Goal: Task Accomplishment & Management: Use online tool/utility

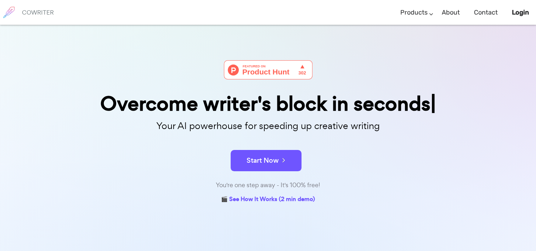
scroll to position [35, 0]
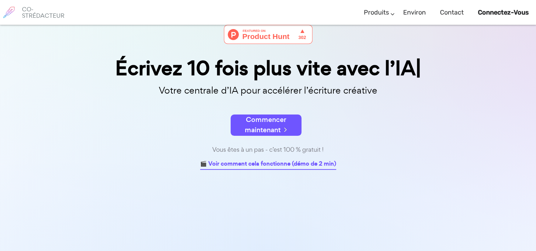
click at [268, 164] on link "🎬 Voir comment cela fonctionne (démo de 2 min)" at bounding box center [268, 164] width 136 height 11
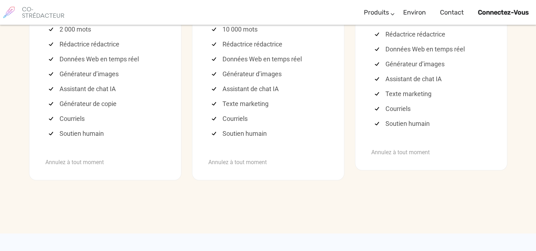
scroll to position [2006, 0]
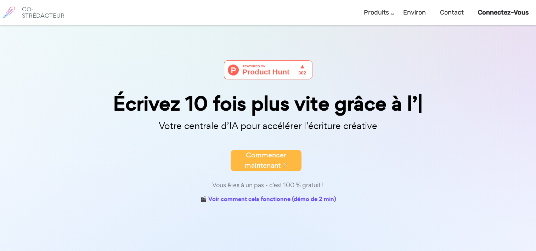
click at [265, 181] on div "Vous êtes à un pas - c’est 100 % gratuit !" at bounding box center [268, 185] width 354 height 10
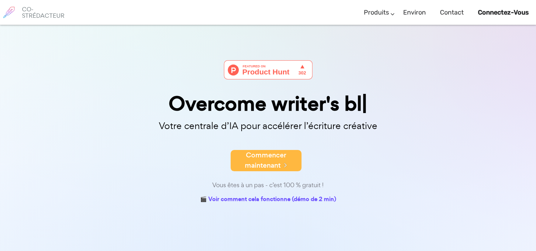
click at [263, 161] on font "Commencer maintenant" at bounding box center [265, 160] width 41 height 20
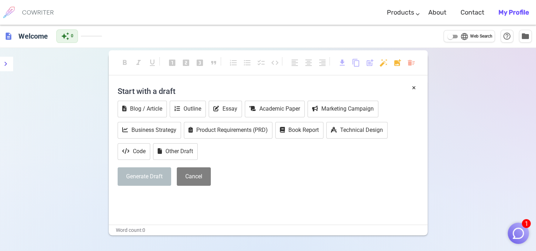
drag, startPoint x: 461, startPoint y: 1, endPoint x: 511, endPoint y: 156, distance: 162.3
click at [511, 156] on div "format_bold format_italic format_underlined looks_one looks_two looks_3 format_…" at bounding box center [268, 173] width 536 height 251
click at [158, 110] on button "Blog / Article" at bounding box center [142, 109] width 49 height 17
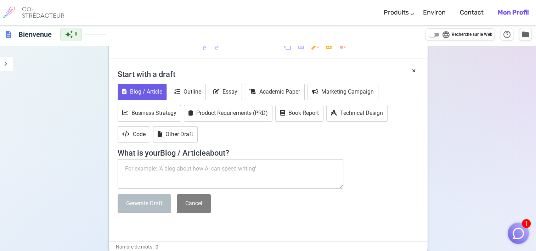
scroll to position [35, 0]
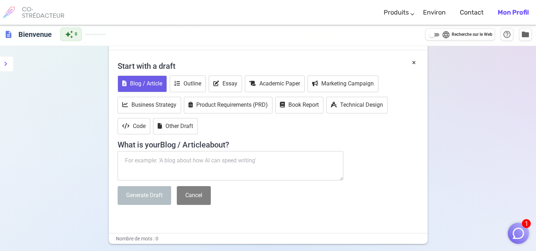
click at [515, 227] on img "button" at bounding box center [518, 232] width 13 height 13
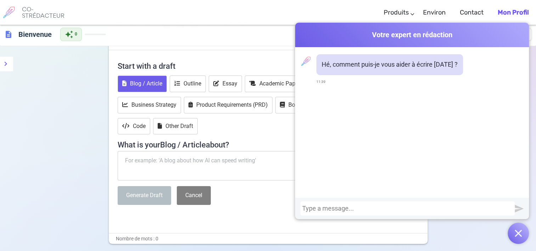
click at [471, 240] on div "Cowriter Votre expert en rédaction Hé, comment puis-je vous aider à écrire aujo…" at bounding box center [412, 133] width 234 height 221
click at [460, 231] on div "Cowriter Votre expert en rédaction Hé, comment puis-je vous aider à écrire aujo…" at bounding box center [412, 133] width 234 height 221
click at [315, 207] on div at bounding box center [407, 208] width 211 height 7
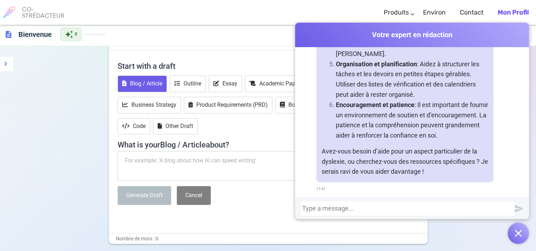
scroll to position [338, 0]
click at [465, 231] on div "Cowriter Votre expert en rédaction Hé, comment puis-je vous aider à écrire aujo…" at bounding box center [412, 133] width 234 height 221
click at [523, 231] on button "button" at bounding box center [518, 233] width 21 height 21
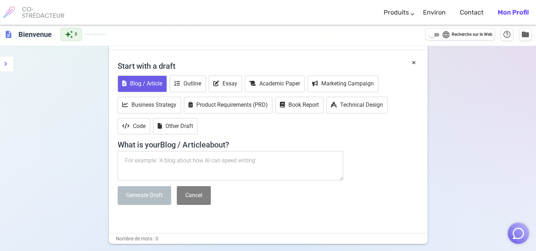
paste textarea "Dopamine l’hormone 2.0. Le temps et l’espace se divisent en trois : le passé, l…"
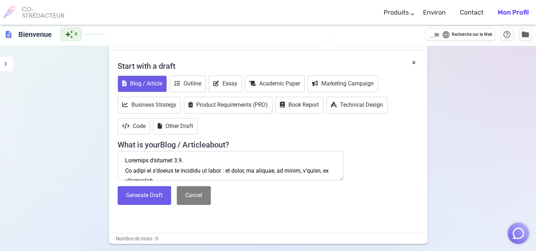
scroll to position [259, 0]
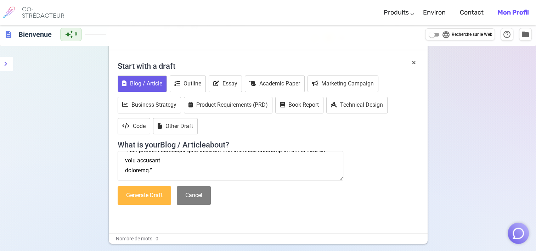
type textarea "Dopamine l’hormone 2.0. Le temps et l’espace se divisent en trois : le passé, l…"
click at [148, 201] on button "Generate Draft" at bounding box center [145, 195] width 54 height 19
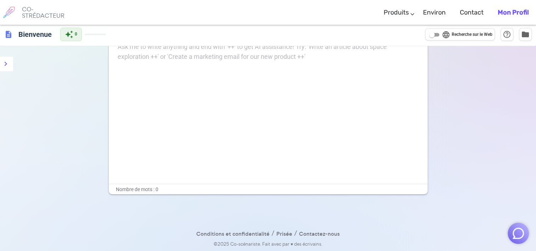
scroll to position [0, 0]
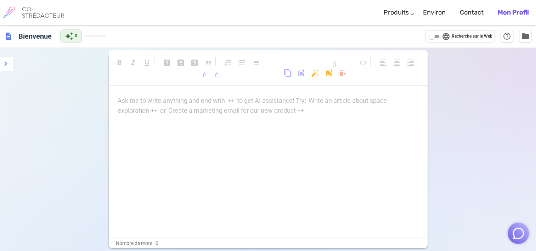
drag, startPoint x: 114, startPoint y: 98, endPoint x: 306, endPoint y: 148, distance: 198.2
click at [312, 150] on div "Ask me to write anything and end with '++' to get AI assistance! Try: 'Write an…" at bounding box center [268, 167] width 319 height 142
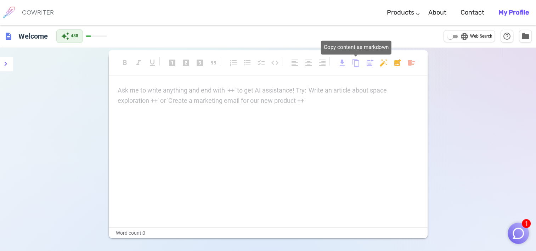
click at [355, 65] on span "content_copy" at bounding box center [356, 62] width 9 height 9
click at [357, 63] on span "content_copy" at bounding box center [356, 62] width 9 height 9
click at [519, 236] on img "button" at bounding box center [518, 232] width 13 height 13
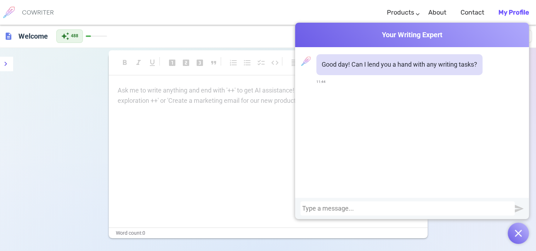
click at [465, 232] on div "Cowriter Your Writing Expert Good day! Can I lend you a hand with any writing t…" at bounding box center [412, 133] width 234 height 221
click at [456, 233] on div "Cowriter Your Writing Expert Good day! Can I lend you a hand with any writing t…" at bounding box center [412, 133] width 234 height 221
click at [514, 237] on button "button" at bounding box center [518, 233] width 21 height 21
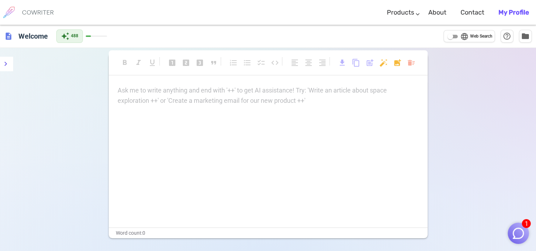
click at [169, 95] on p "Ask me to write anything and end with '++' to get AI assistance! Try: 'Write an…" at bounding box center [268, 90] width 301 height 10
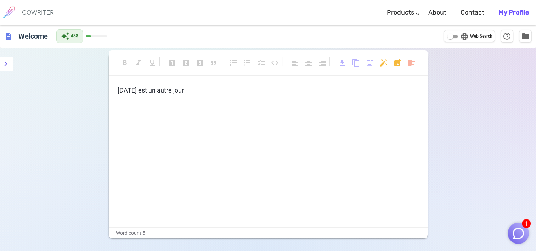
drag, startPoint x: 479, startPoint y: 0, endPoint x: 380, endPoint y: 7, distance: 99.4
click at [380, 7] on div "COWRITER Products Writing Marketing Emails Images (soon) About Contact My Profi…" at bounding box center [268, 12] width 536 height 25
